Goal: Task Accomplishment & Management: Complete application form

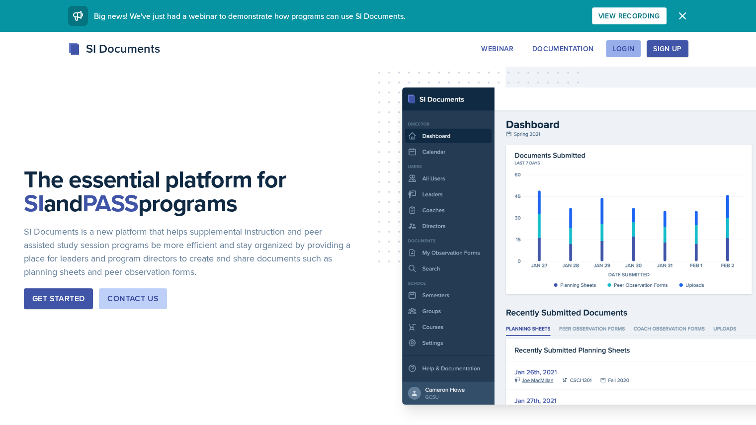
click at [634, 45] on div "Login" at bounding box center [623, 49] width 22 height 8
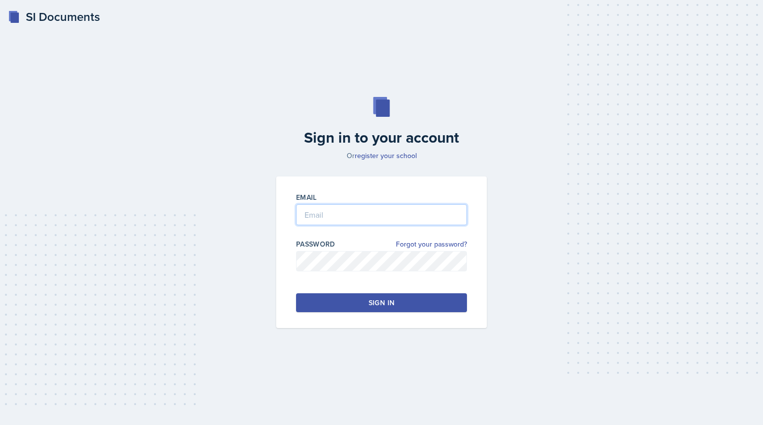
click at [368, 218] on input "email" at bounding box center [381, 214] width 171 height 21
click at [361, 295] on button "Sign in" at bounding box center [381, 302] width 171 height 19
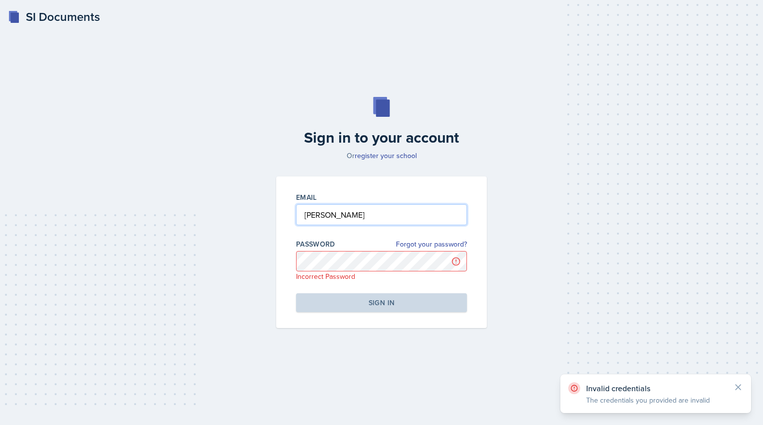
click at [354, 217] on input "[PERSON_NAME]" at bounding box center [381, 214] width 171 height 21
type input "H"
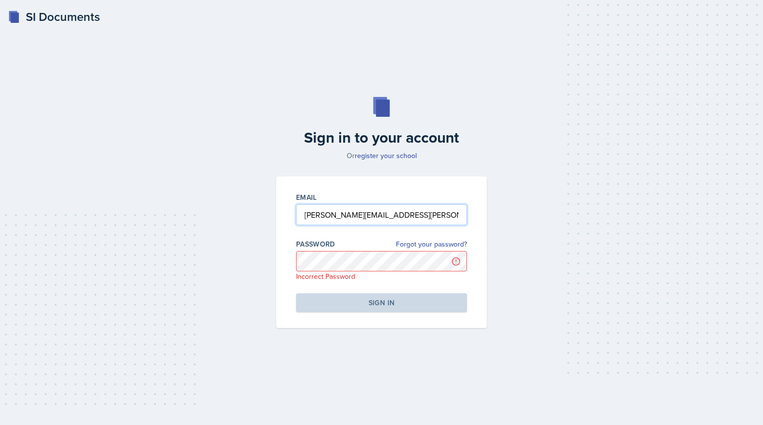
type input "[PERSON_NAME][EMAIL_ADDRESS][PERSON_NAME][DOMAIN_NAME]"
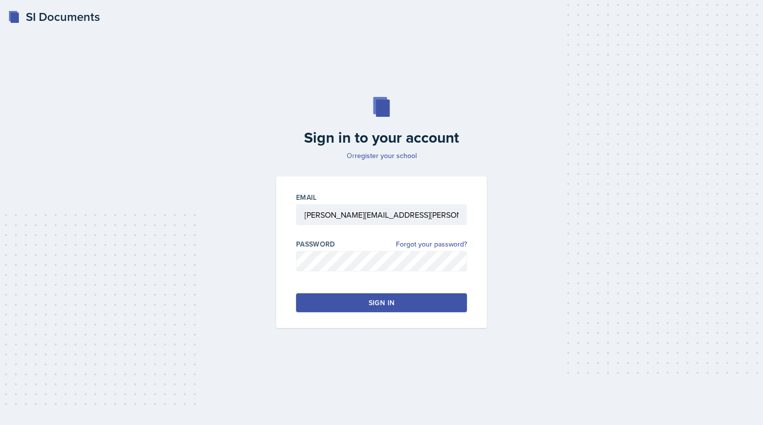
click at [360, 299] on button "Sign in" at bounding box center [381, 302] width 171 height 19
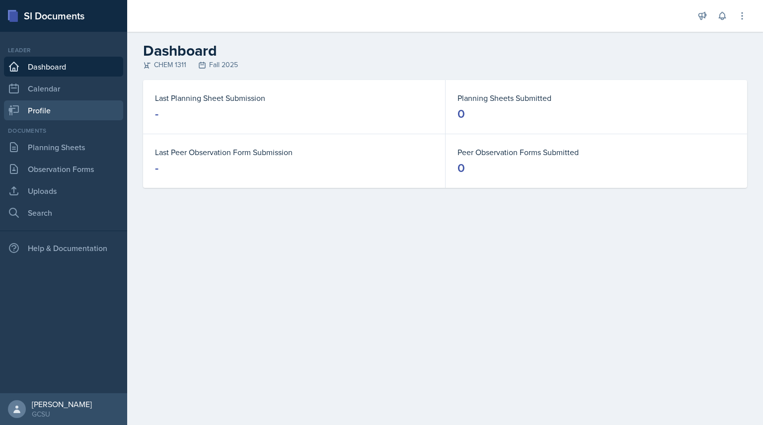
click at [40, 115] on link "Profile" at bounding box center [63, 110] width 119 height 20
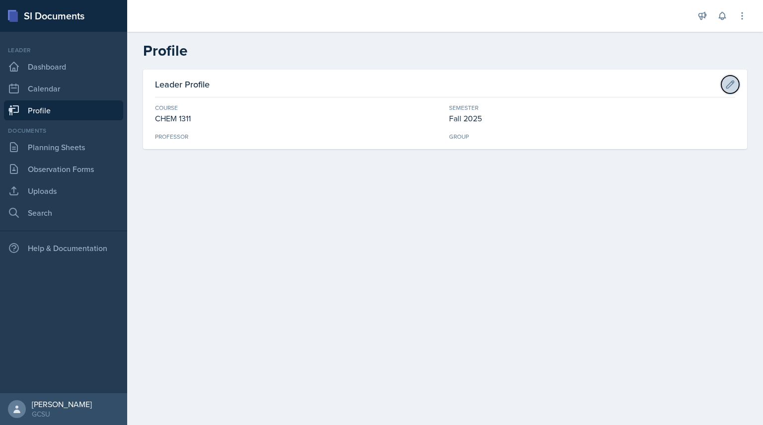
click at [730, 83] on icon at bounding box center [730, 83] width 7 height 7
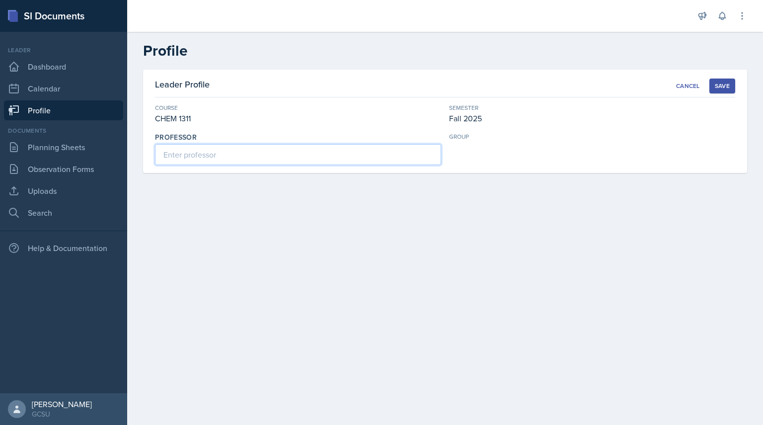
click at [319, 163] on input at bounding box center [298, 154] width 286 height 21
type input "[PERSON_NAME]"
click at [722, 83] on div "Save" at bounding box center [722, 86] width 15 height 8
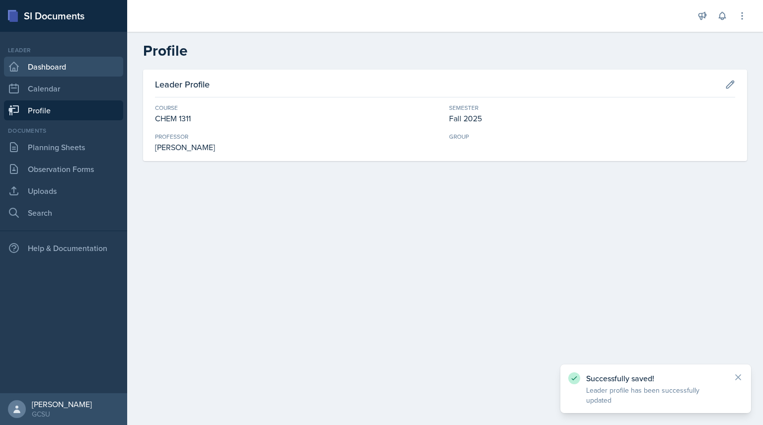
click at [66, 63] on link "Dashboard" at bounding box center [63, 67] width 119 height 20
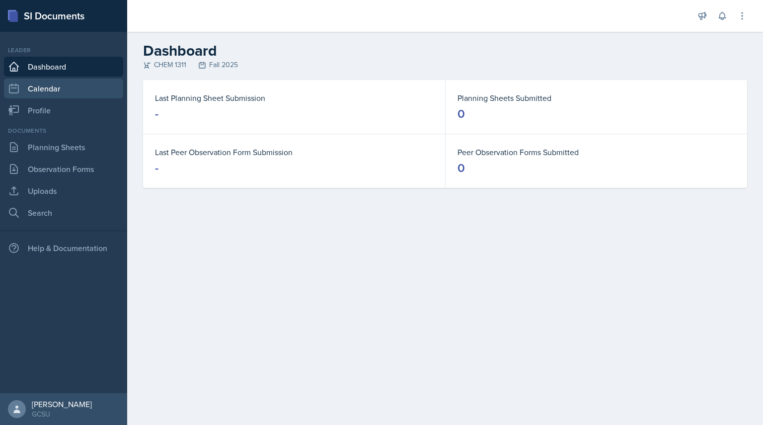
click at [56, 85] on link "Calendar" at bounding box center [63, 89] width 119 height 20
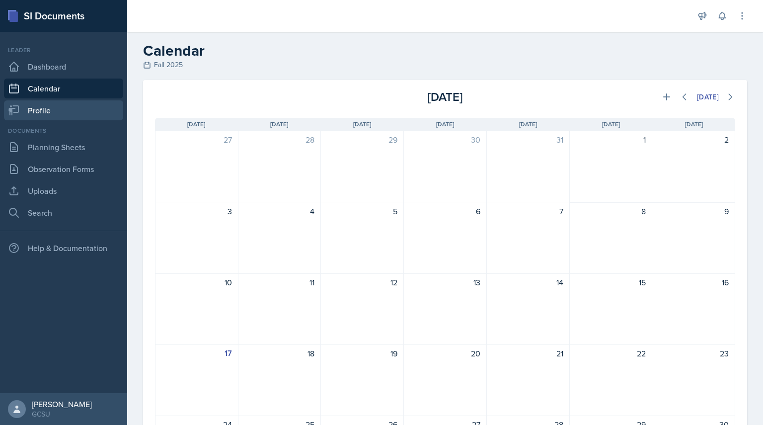
click at [72, 106] on link "Profile" at bounding box center [63, 110] width 119 height 20
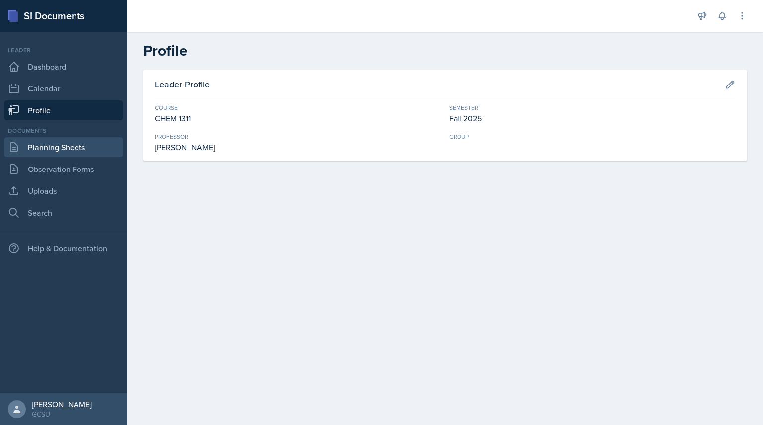
click at [64, 149] on link "Planning Sheets" at bounding box center [63, 147] width 119 height 20
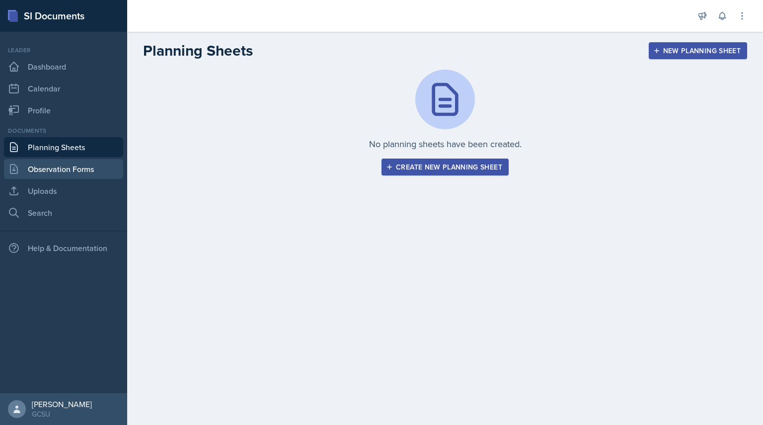
click at [62, 163] on link "Observation Forms" at bounding box center [63, 169] width 119 height 20
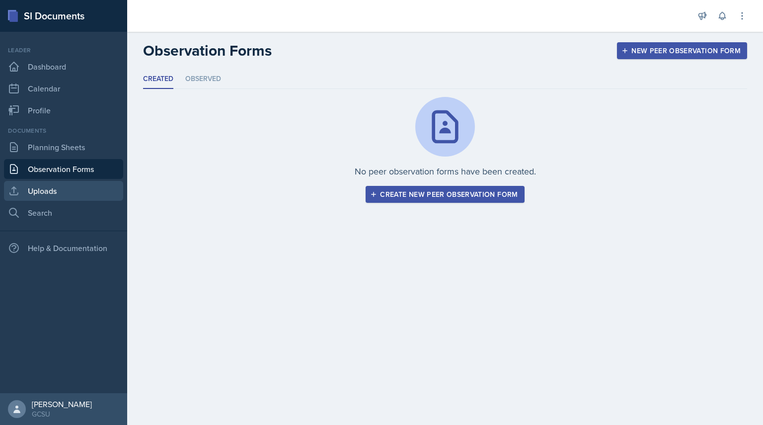
click at [47, 188] on link "Uploads" at bounding box center [63, 191] width 119 height 20
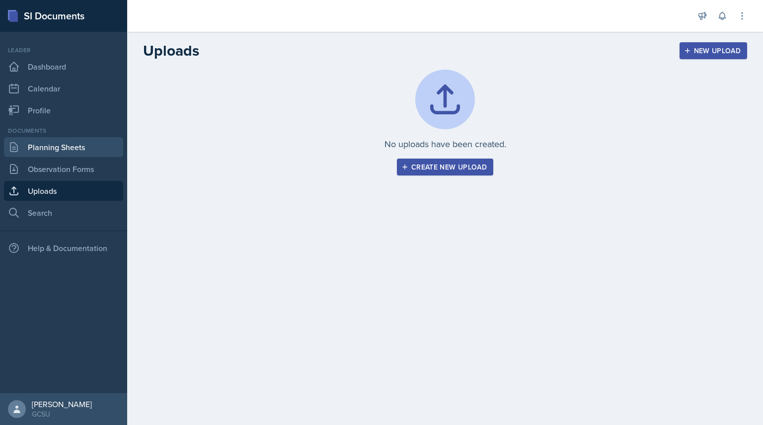
click at [68, 139] on link "Planning Sheets" at bounding box center [63, 147] width 119 height 20
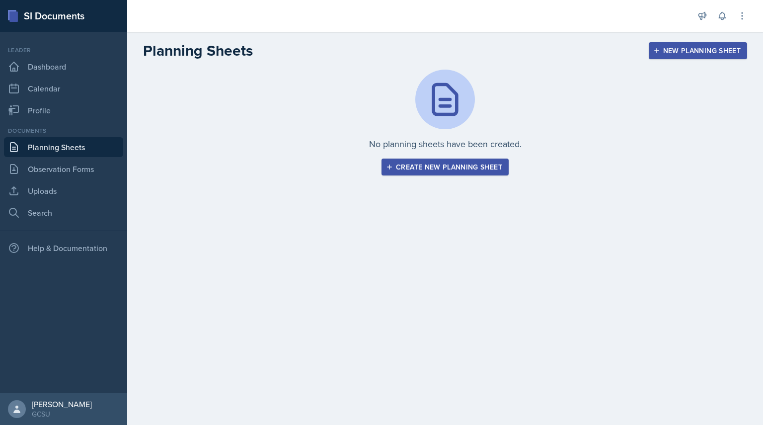
click at [445, 172] on button "Create new planning sheet" at bounding box center [445, 166] width 127 height 17
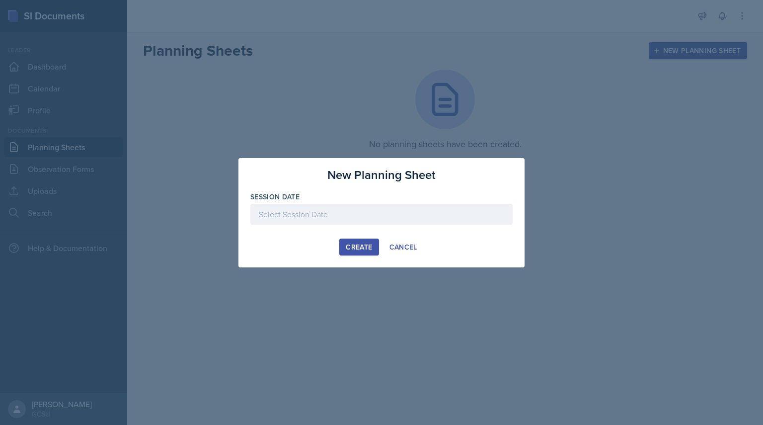
click at [308, 214] on div at bounding box center [381, 214] width 262 height 21
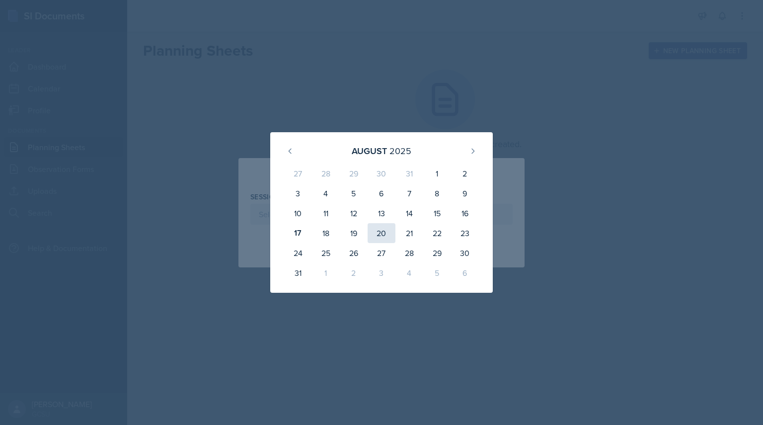
click at [381, 231] on div "20" at bounding box center [382, 233] width 28 height 20
type input "[DATE]"
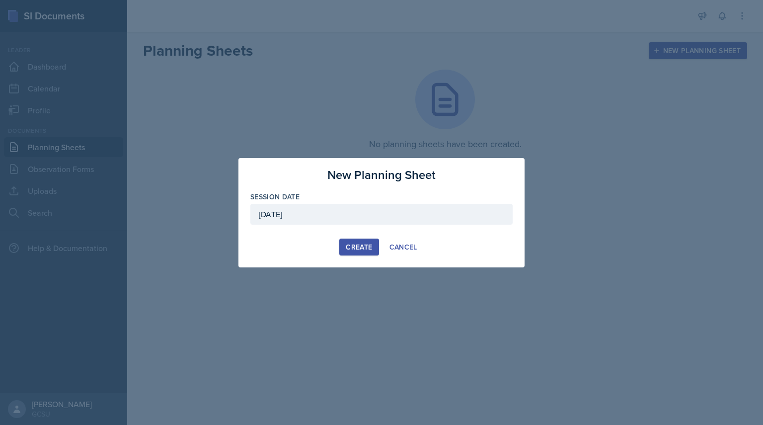
click at [363, 243] on div "Create" at bounding box center [359, 247] width 26 height 8
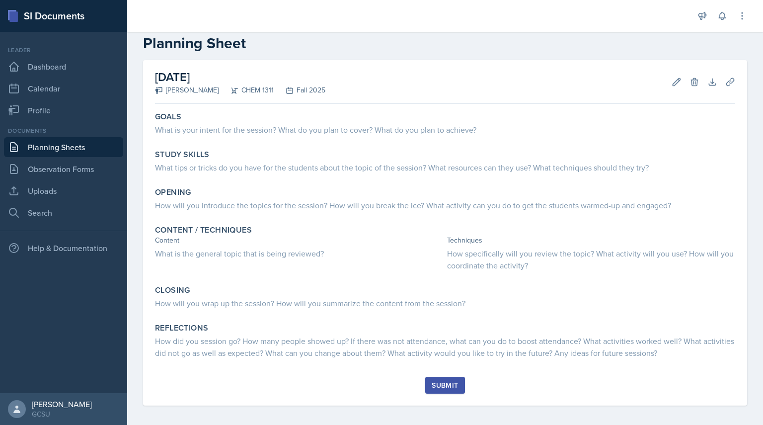
scroll to position [22, 0]
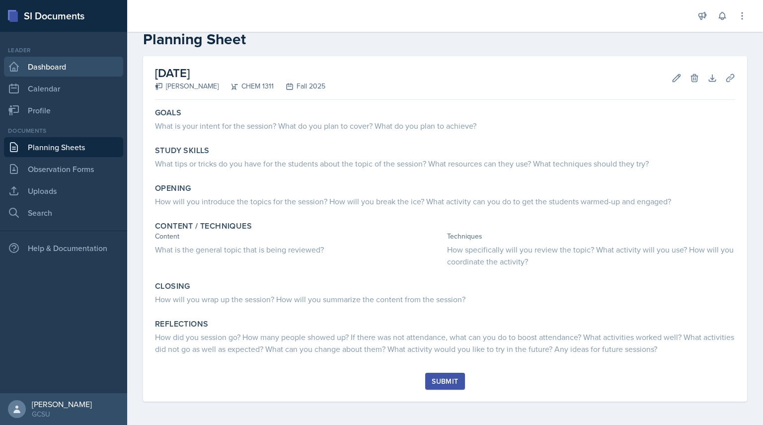
click at [62, 57] on link "Dashboard" at bounding box center [63, 67] width 119 height 20
